Goal: Task Accomplishment & Management: Use online tool/utility

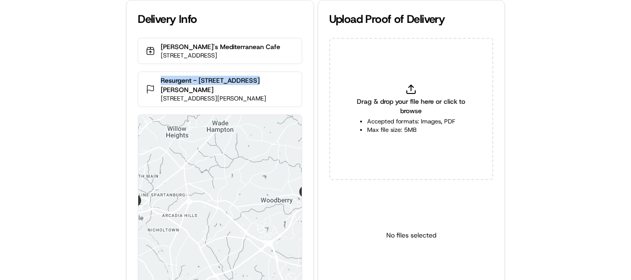
drag, startPoint x: 249, startPoint y: 90, endPoint x: 135, endPoint y: 90, distance: 114.4
click at [135, 90] on div "Taziki's Mediterranean Cafe [STREET_ADDRESS] Resurgent - 55 [PERSON_NAME] Place…" at bounding box center [220, 171] width 186 height 267
copy p "Resurgent - [STREET_ADDRESS][PERSON_NAME]"
